Goal: Check status

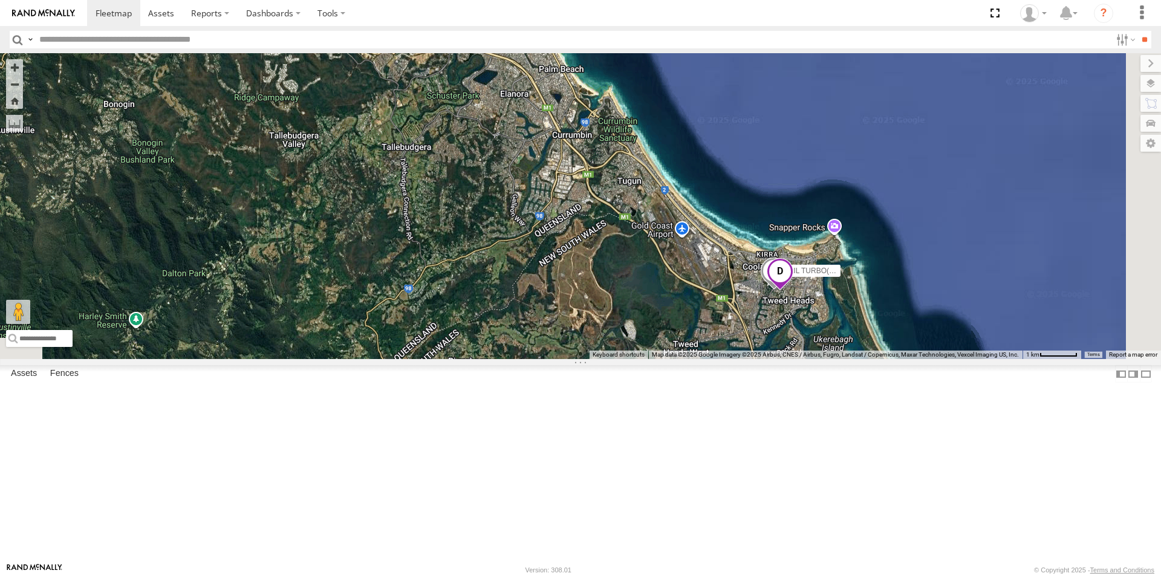
drag, startPoint x: 781, startPoint y: 488, endPoint x: 630, endPoint y: 147, distance: 372.8
click at [630, 147] on div "LIL TURBO(SMALL TRUCK)" at bounding box center [580, 206] width 1161 height 306
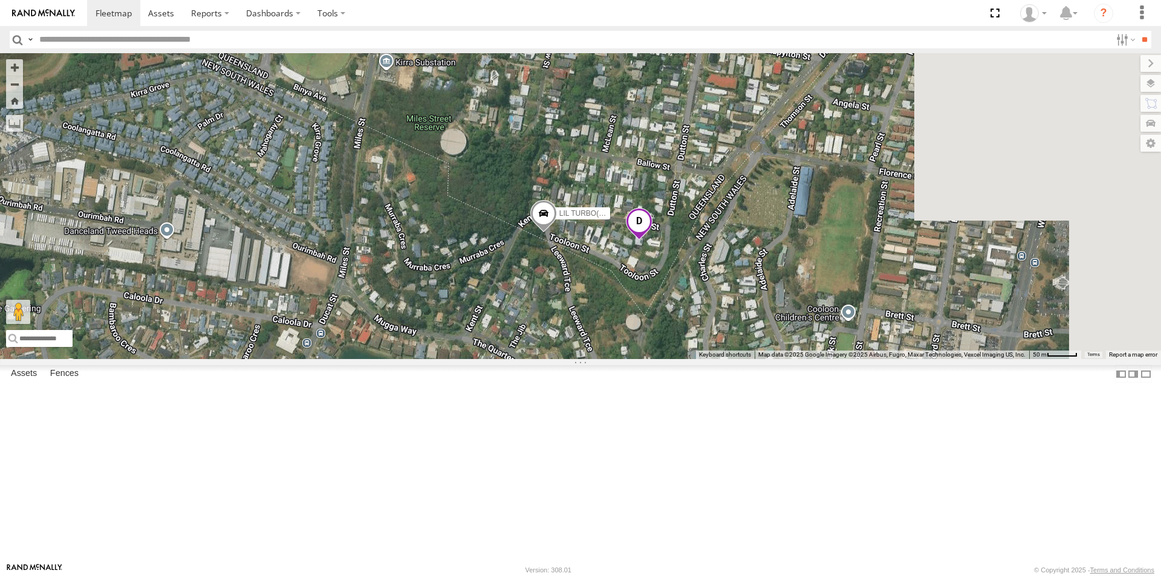
drag, startPoint x: 918, startPoint y: 495, endPoint x: 642, endPoint y: 325, distance: 323.9
click at [642, 325] on div "LIL TURBO(SMALL TRUCK)" at bounding box center [580, 206] width 1161 height 306
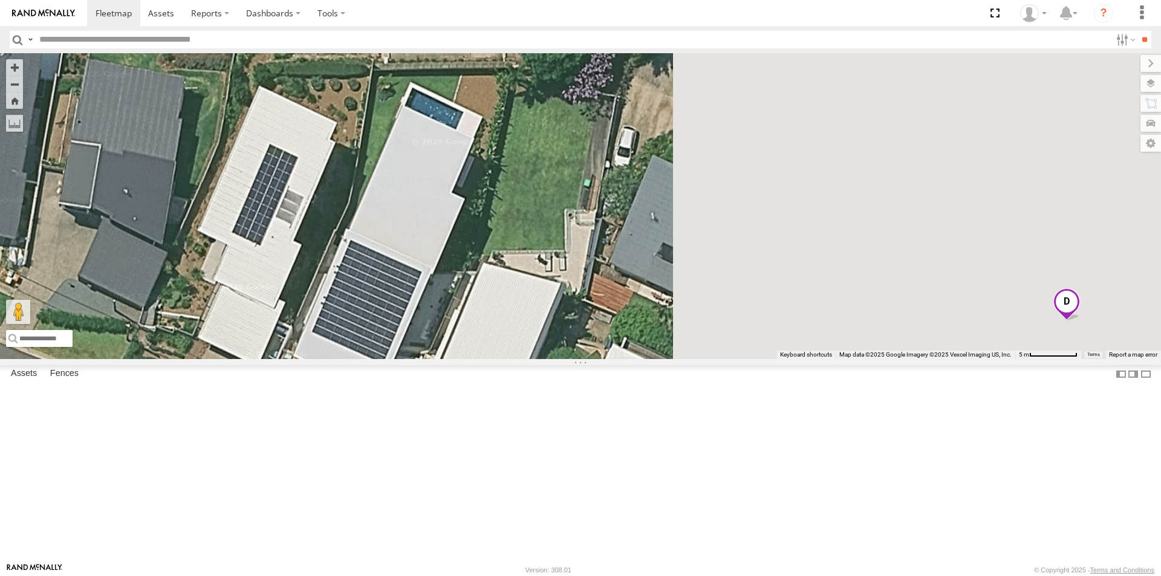
drag, startPoint x: 563, startPoint y: 232, endPoint x: 180, endPoint y: 112, distance: 401.6
click at [180, 112] on main "← Move left → Move right ↑ Move up ↓ Move down + Zoom in - Zoom out Home Jump l…" at bounding box center [580, 308] width 1161 height 510
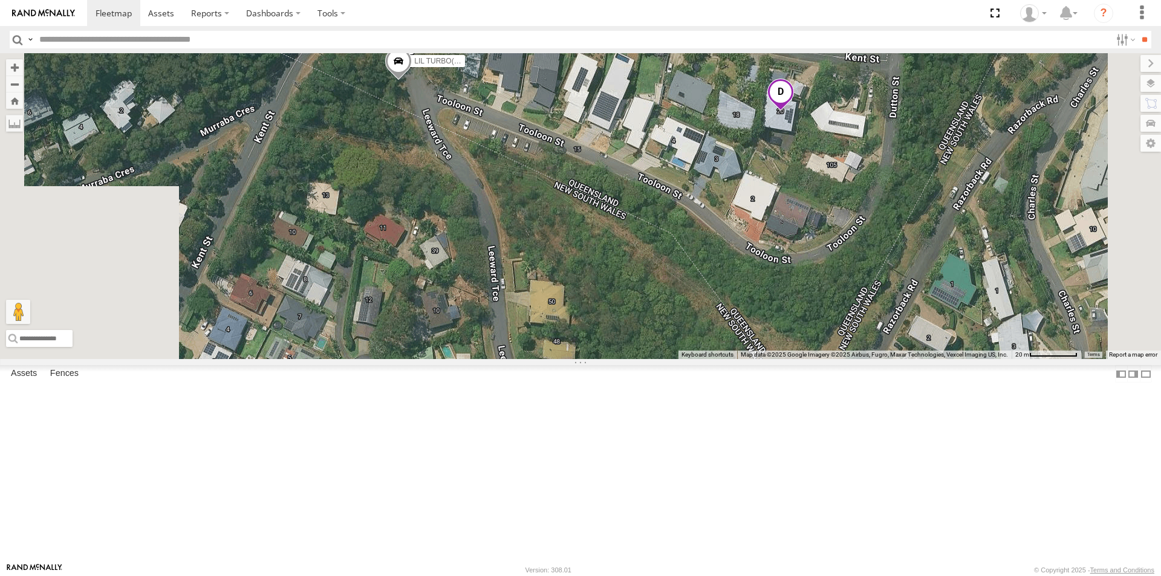
drag, startPoint x: 557, startPoint y: 216, endPoint x: 610, endPoint y: 184, distance: 61.8
click at [610, 184] on div "LIL TURBO(SMALL TRUCK)" at bounding box center [580, 206] width 1161 height 306
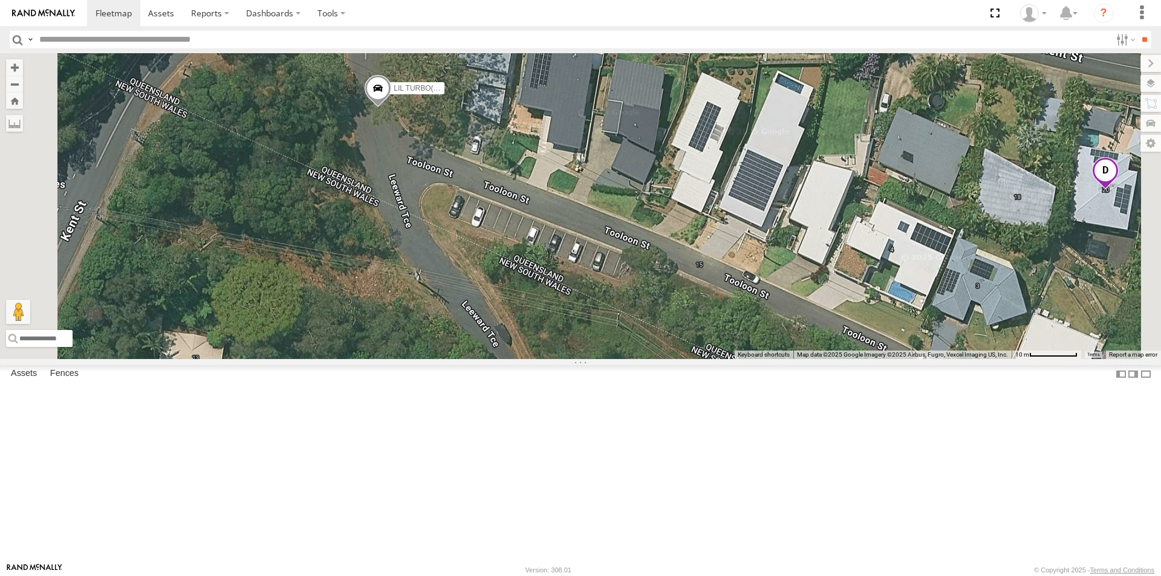
click at [391, 108] on span at bounding box center [378, 91] width 27 height 33
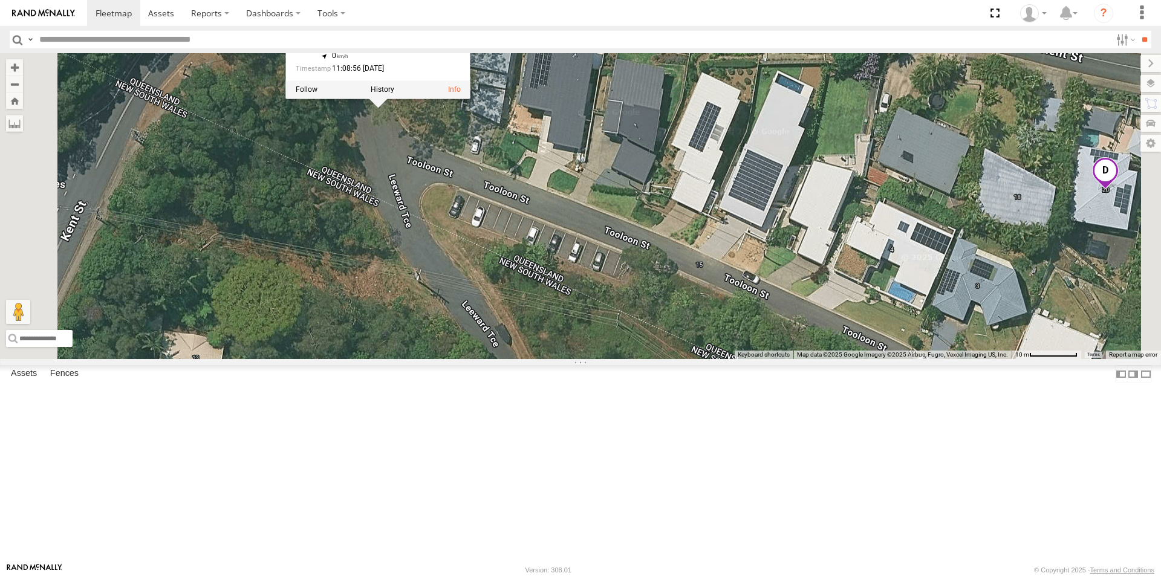
click at [526, 224] on div "LIL TURBO(SMALL TRUCK) LIL TURBO(SMALL TRUCK) All Assets Leeward Ter Tweed Head…" at bounding box center [580, 206] width 1161 height 306
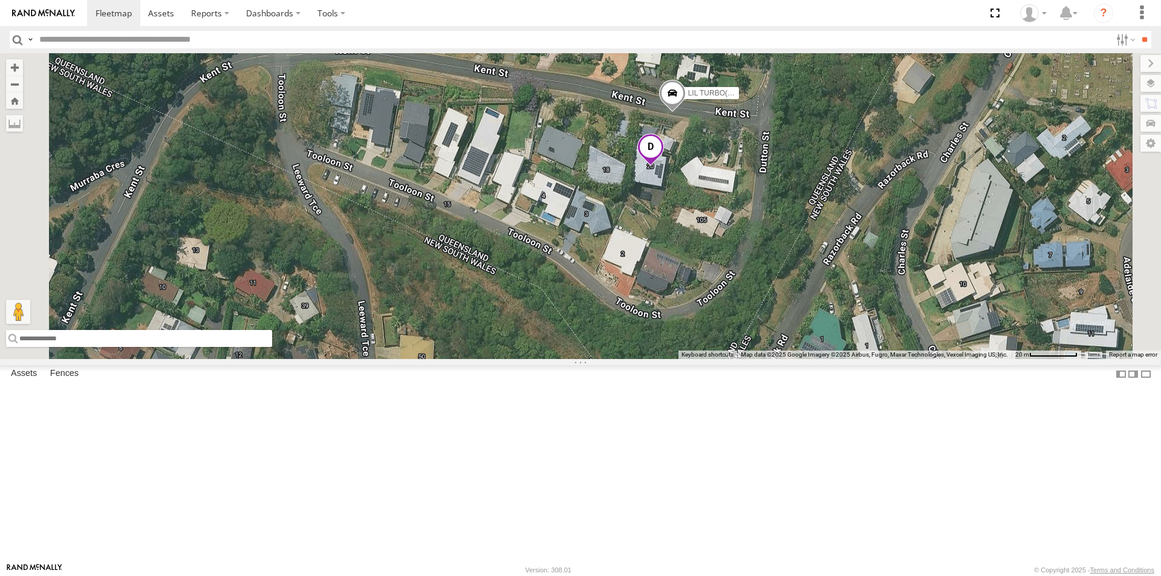
click at [272, 347] on input "text" at bounding box center [139, 338] width 266 height 17
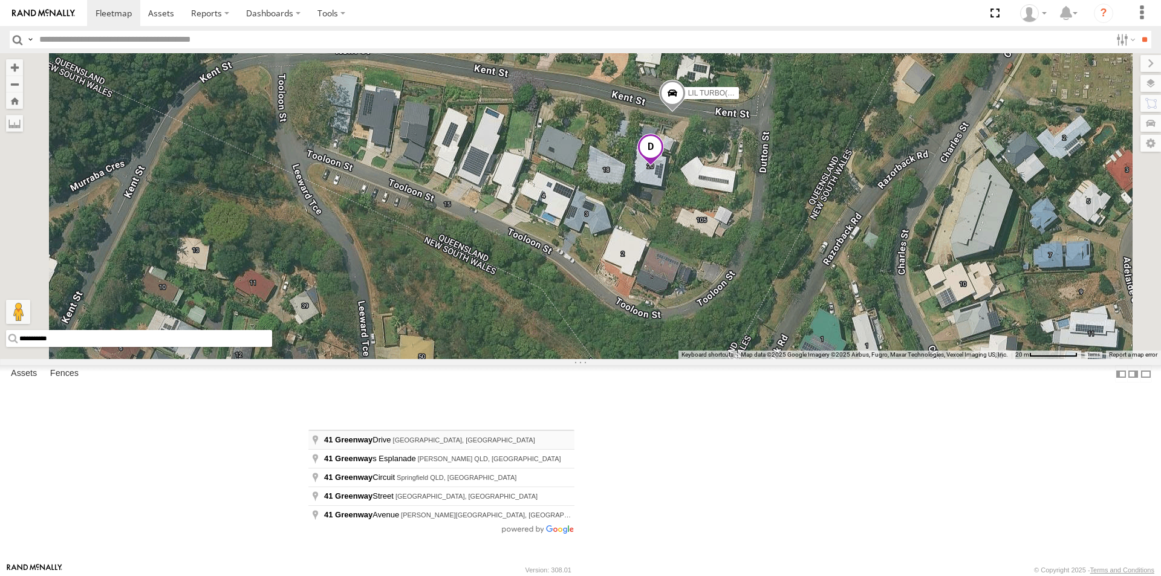
type input "**********"
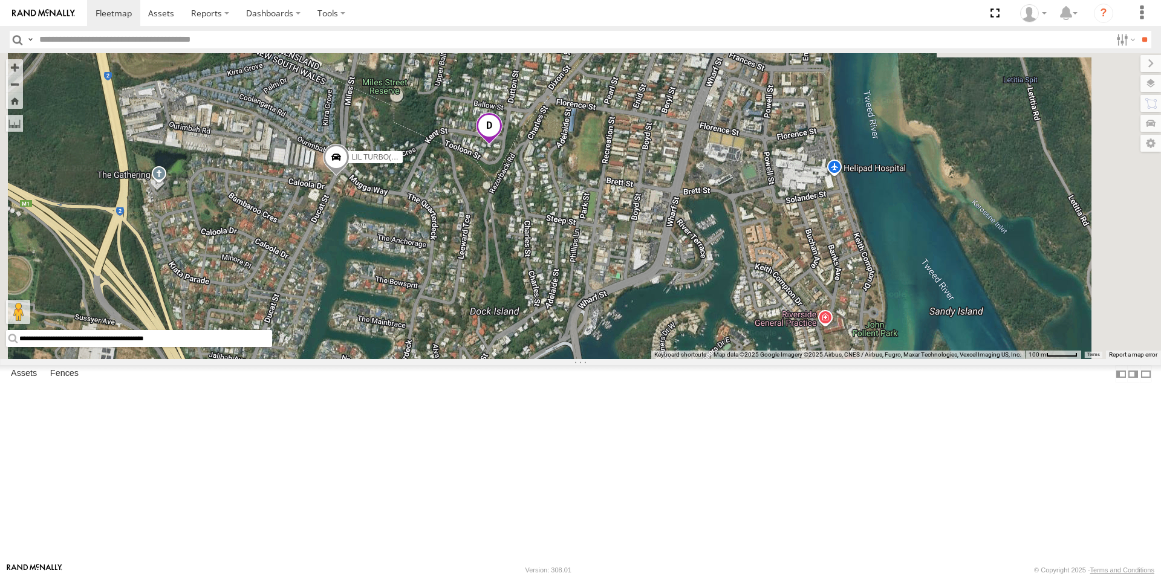
drag, startPoint x: 692, startPoint y: 138, endPoint x: 765, endPoint y: 441, distance: 312.4
click at [765, 359] on div "LIL TURBO(SMALL TRUCK)" at bounding box center [580, 206] width 1161 height 306
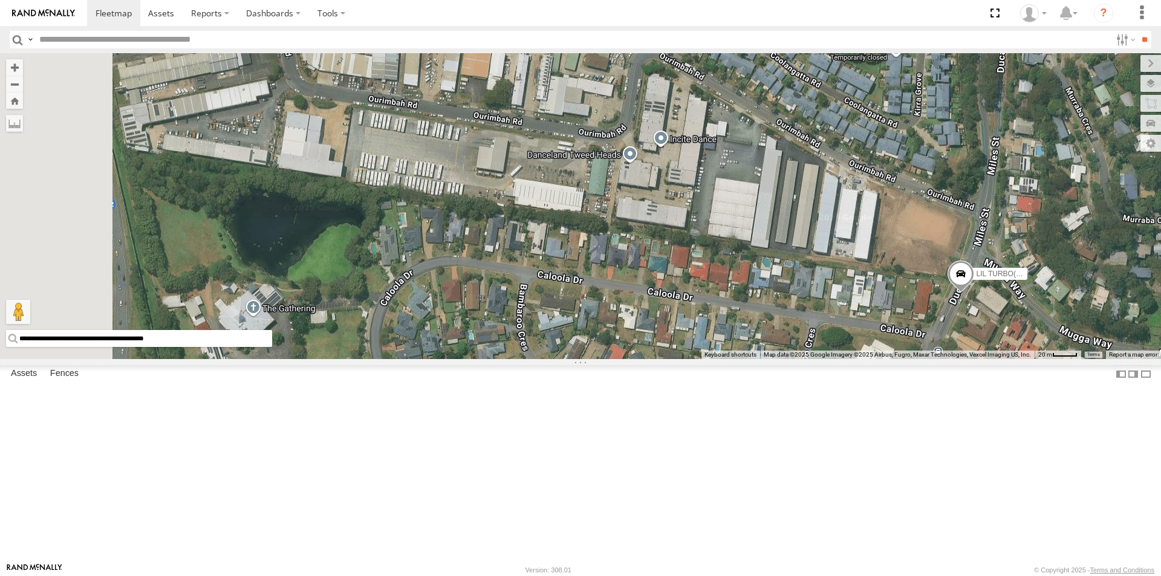
drag, startPoint x: 401, startPoint y: 282, endPoint x: 807, endPoint y: 362, distance: 413.0
click at [807, 359] on div "LIL TURBO(SMALL TRUCK)" at bounding box center [580, 206] width 1161 height 306
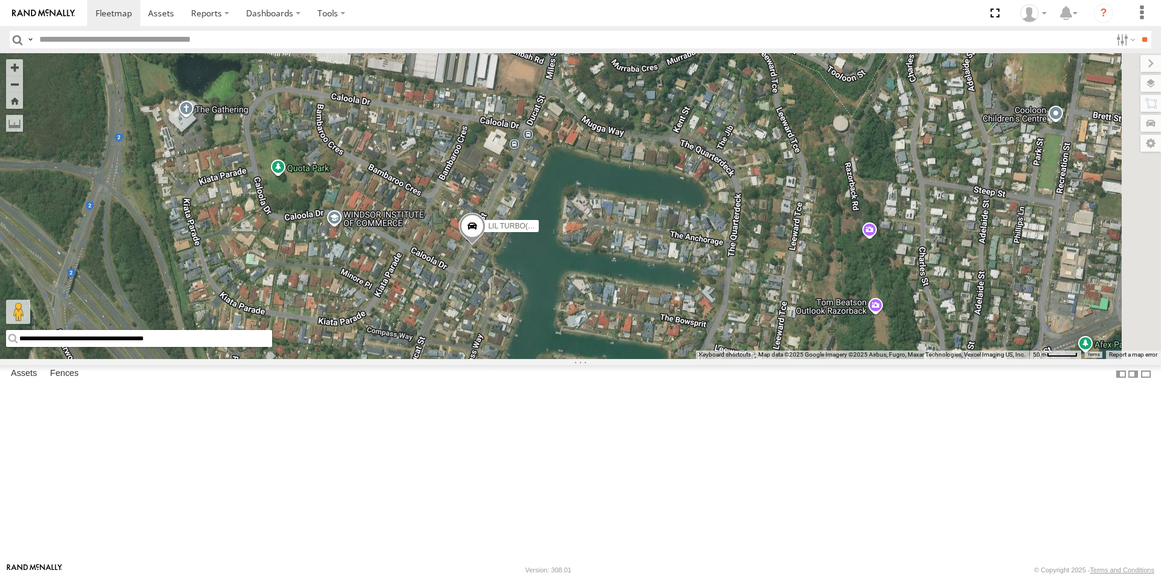
drag, startPoint x: 955, startPoint y: 476, endPoint x: 678, endPoint y: 295, distance: 331.1
click at [678, 295] on div "LIL TURBO(SMALL TRUCK)" at bounding box center [580, 206] width 1161 height 306
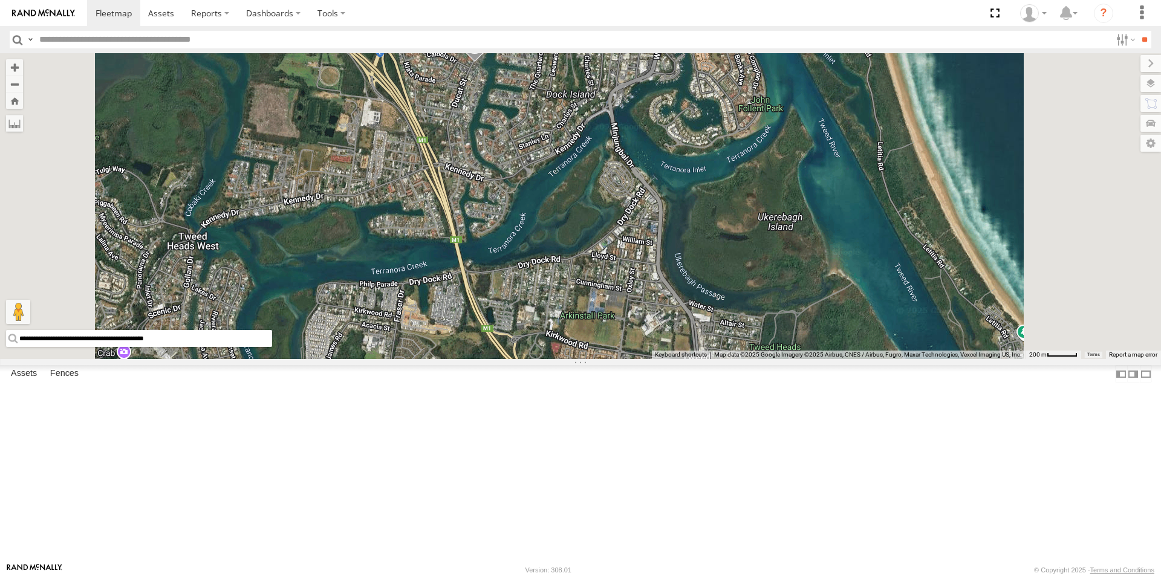
drag, startPoint x: 661, startPoint y: 448, endPoint x: 648, endPoint y: 227, distance: 221.1
click at [648, 227] on div "LIL TURBO(SMALL TRUCK)" at bounding box center [580, 206] width 1161 height 306
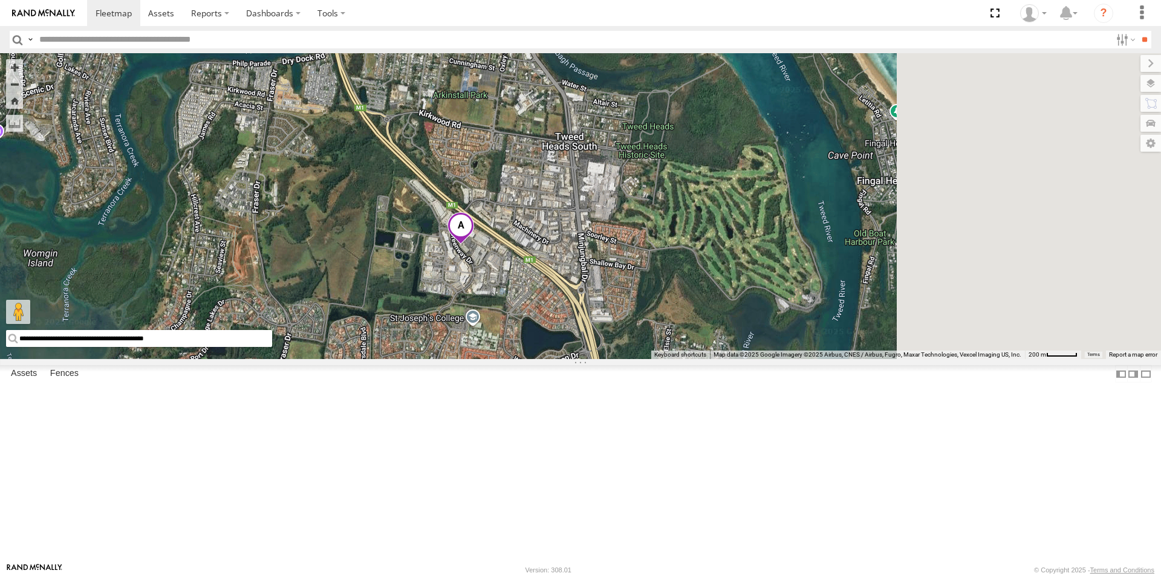
drag, startPoint x: 785, startPoint y: 471, endPoint x: 646, endPoint y: 207, distance: 298.1
click at [646, 207] on div "LIL TURBO(SMALL TRUCK)" at bounding box center [580, 206] width 1161 height 306
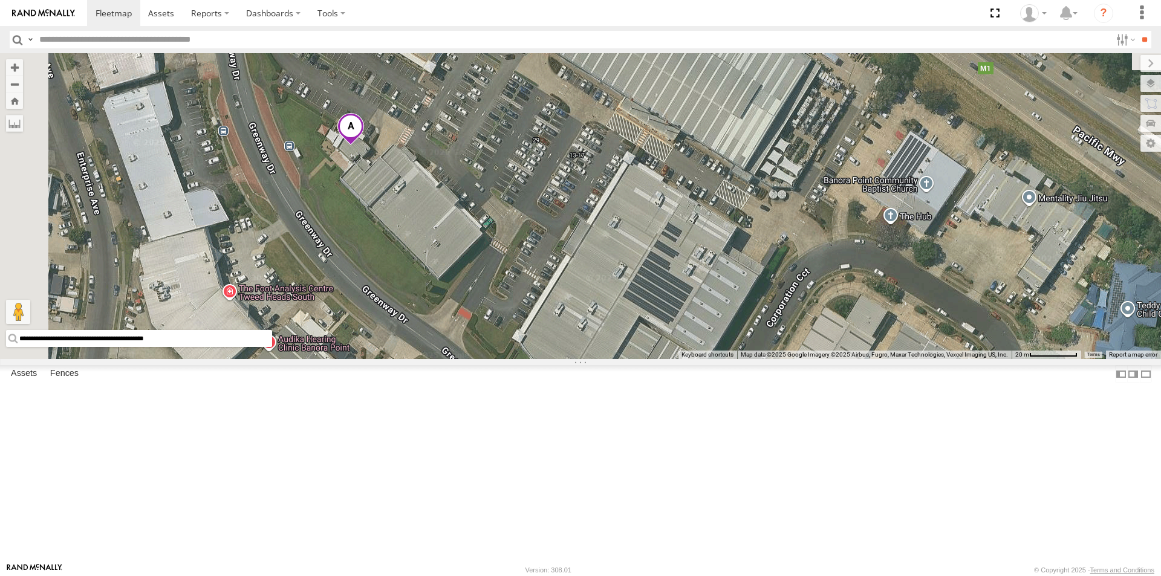
drag, startPoint x: 422, startPoint y: 143, endPoint x: 561, endPoint y: 324, distance: 228.2
click at [561, 324] on div "LIL TURBO(SMALL TRUCK)" at bounding box center [580, 206] width 1161 height 306
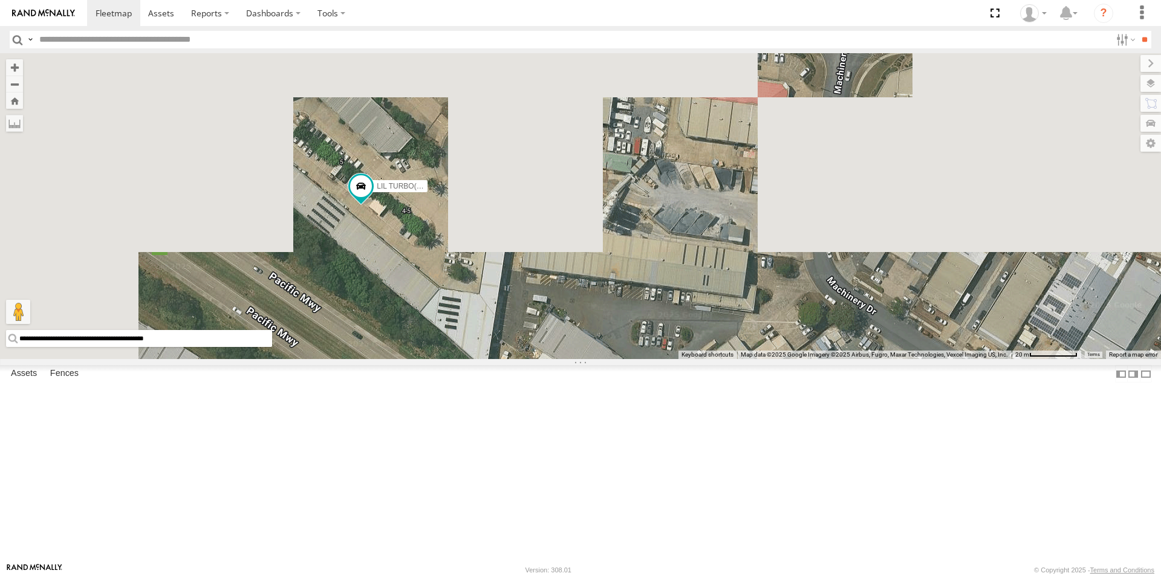
drag, startPoint x: 547, startPoint y: 92, endPoint x: 669, endPoint y: 469, distance: 396.2
click at [669, 359] on div "LIL TURBO(SMALL TRUCK)" at bounding box center [580, 206] width 1161 height 306
